Goal: Check status

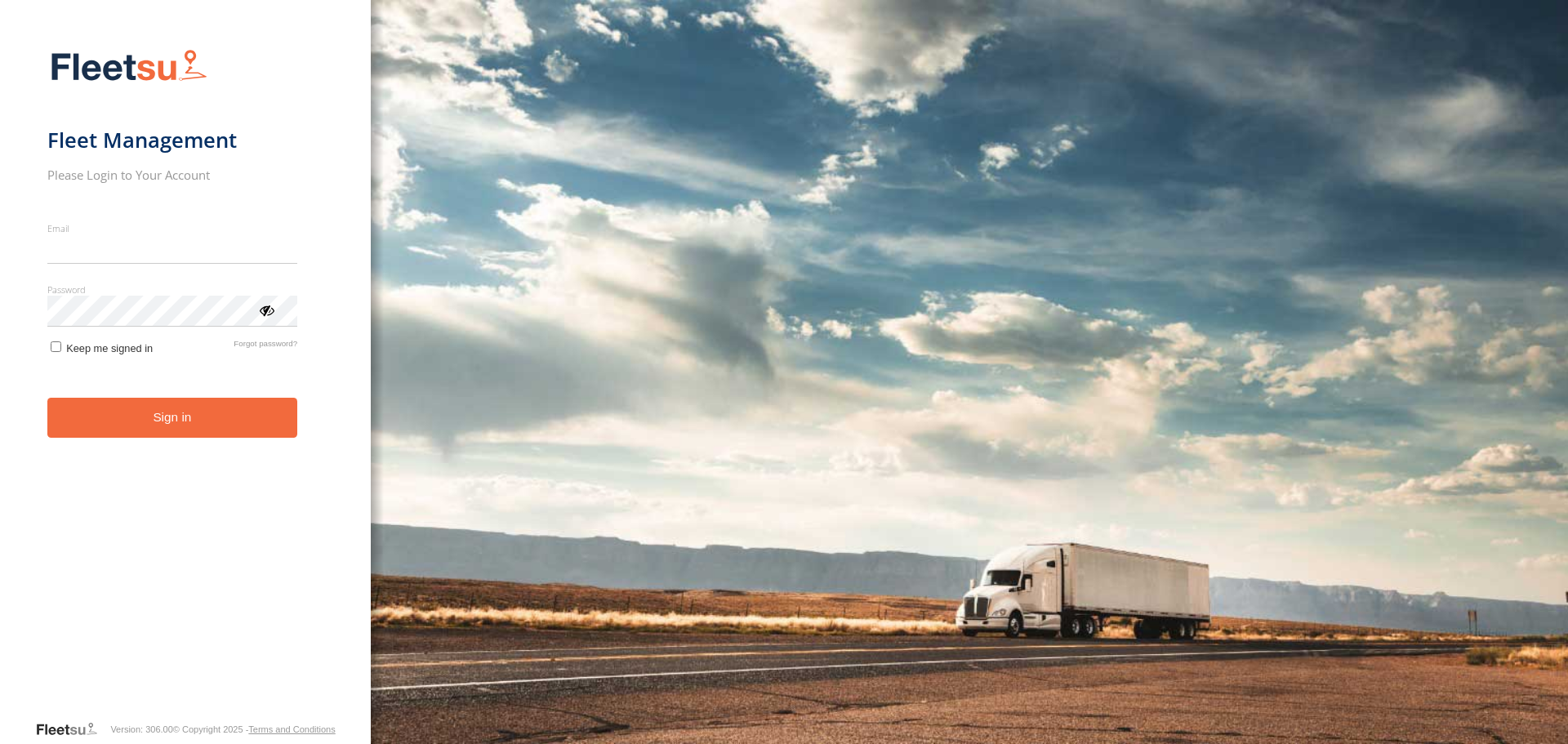
type input "**********"
drag, startPoint x: 0, startPoint y: 0, endPoint x: 240, endPoint y: 425, distance: 488.1
click at [224, 433] on button "Sign in" at bounding box center [174, 417] width 253 height 40
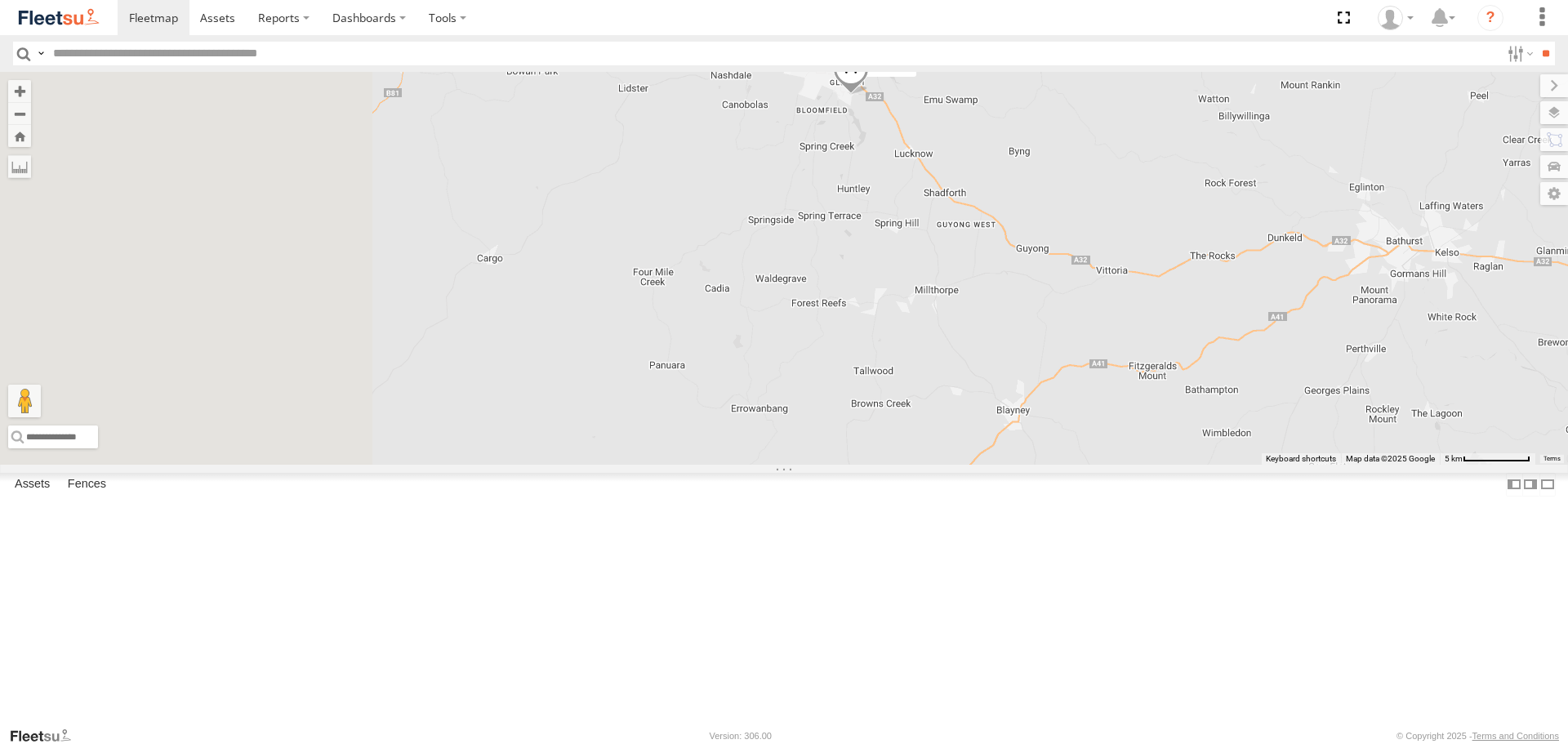
drag, startPoint x: 769, startPoint y: 362, endPoint x: 947, endPoint y: 273, distance: 199.0
click at [947, 273] on div "LDV VAN Ford Transit 2019" at bounding box center [784, 268] width 1568 height 392
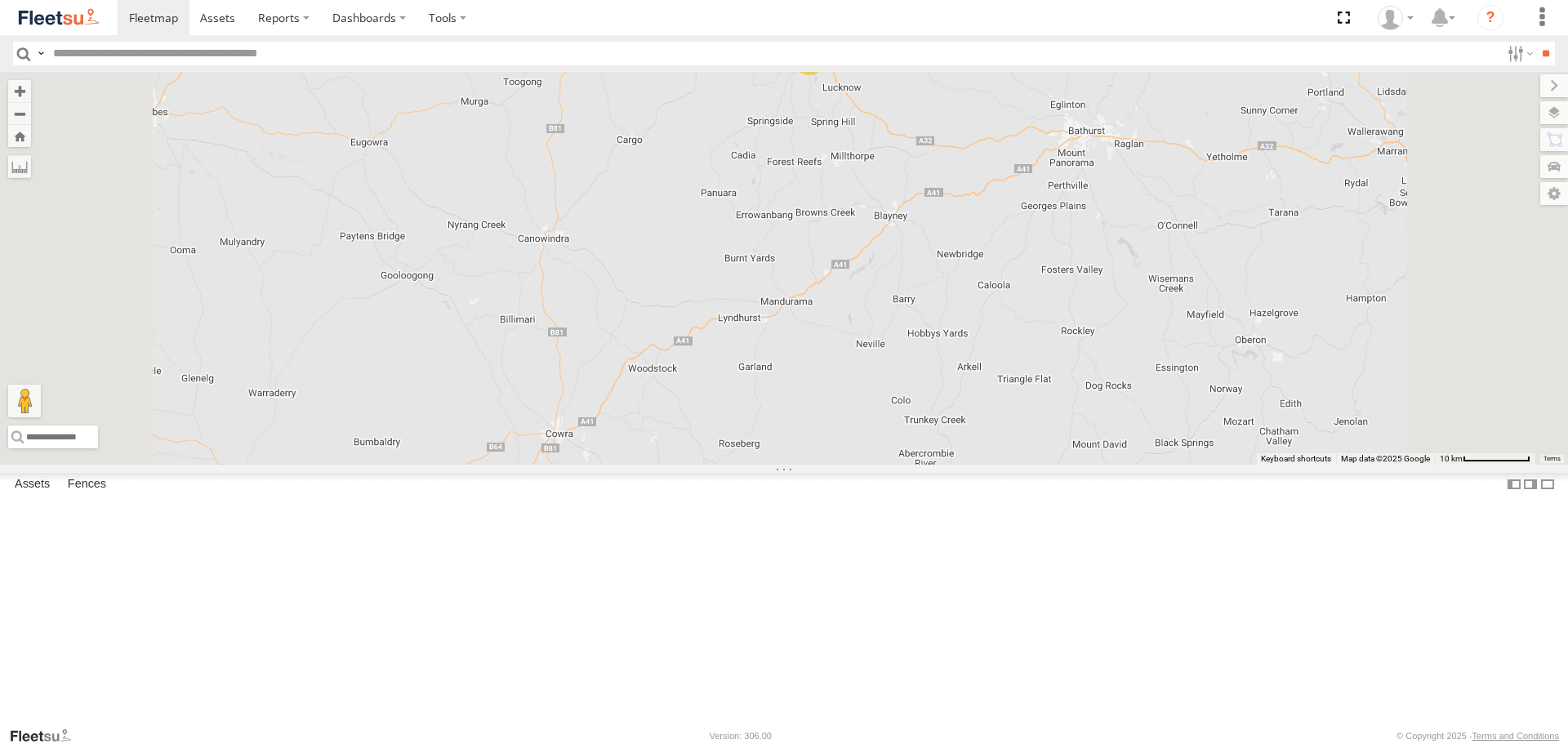
drag, startPoint x: 816, startPoint y: 351, endPoint x: 825, endPoint y: 193, distance: 158.3
click at [825, 193] on div "2" at bounding box center [784, 268] width 1568 height 392
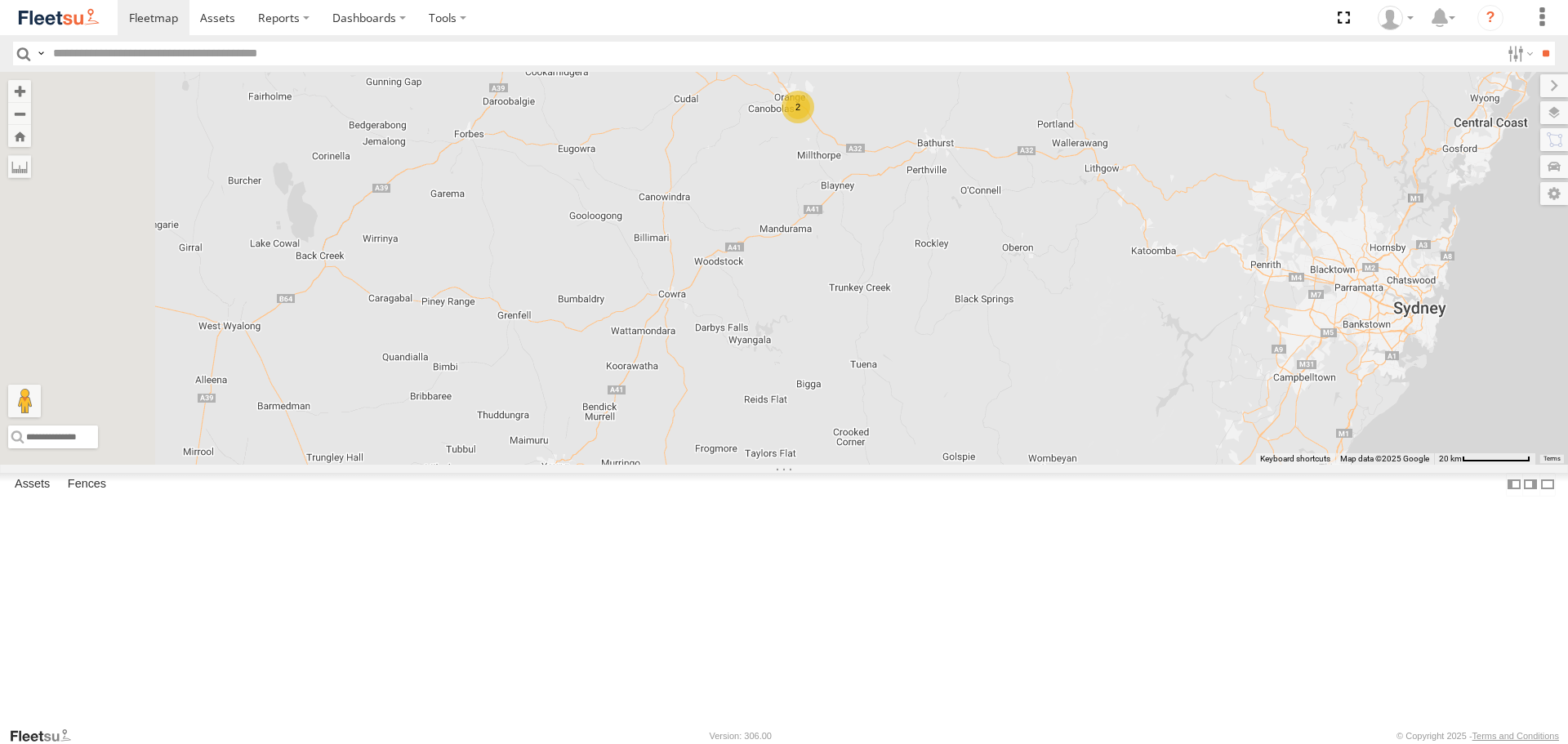
drag, startPoint x: 804, startPoint y: 211, endPoint x: 885, endPoint y: 367, distance: 175.8
click at [885, 367] on div "2" at bounding box center [784, 268] width 1568 height 392
